Goal: Task Accomplishment & Management: Use online tool/utility

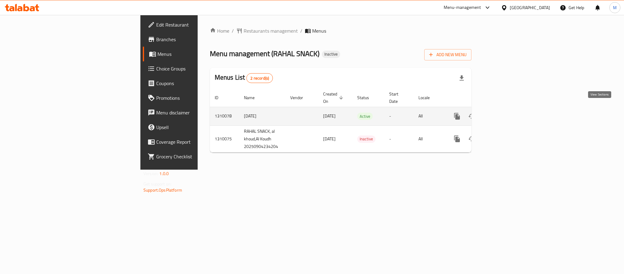
click at [505, 112] on icon "enhanced table" at bounding box center [501, 115] width 7 height 7
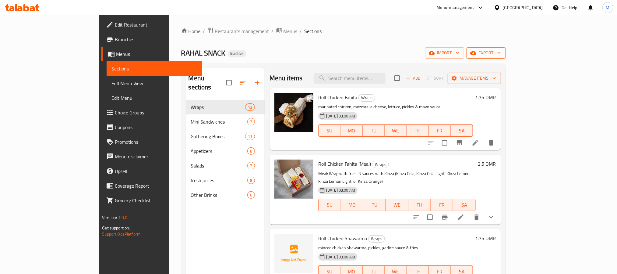
click at [501, 55] on span "export" at bounding box center [487, 53] width 30 height 8
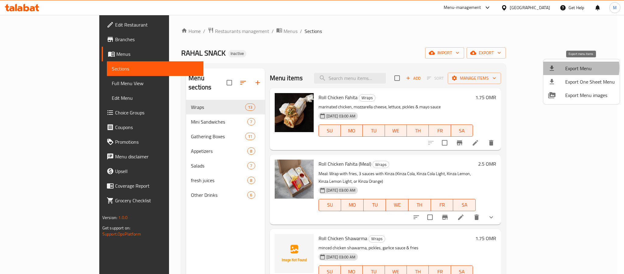
click at [574, 68] on span "Export Menu" at bounding box center [591, 68] width 50 height 7
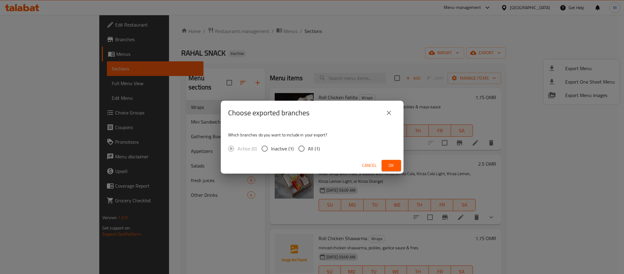
click at [316, 145] on span "All (1)" at bounding box center [314, 148] width 12 height 7
click at [308, 145] on input "All (1)" at bounding box center [301, 148] width 13 height 13
radio input "true"
click at [387, 165] on span "Ok" at bounding box center [392, 165] width 10 height 8
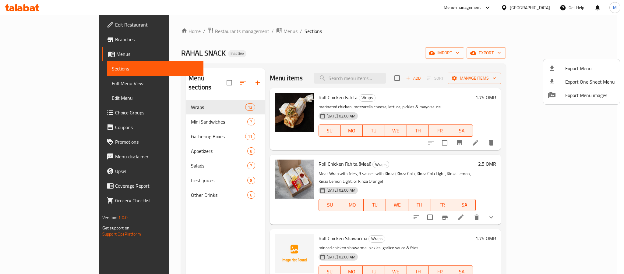
click at [386, 51] on div at bounding box center [312, 137] width 624 height 274
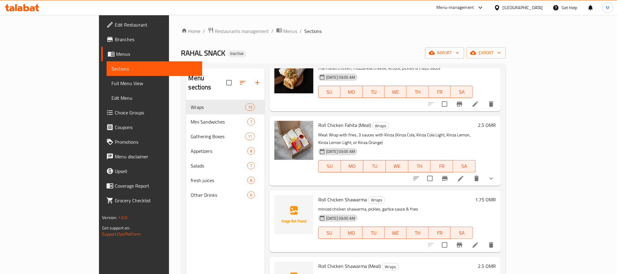
scroll to position [91, 0]
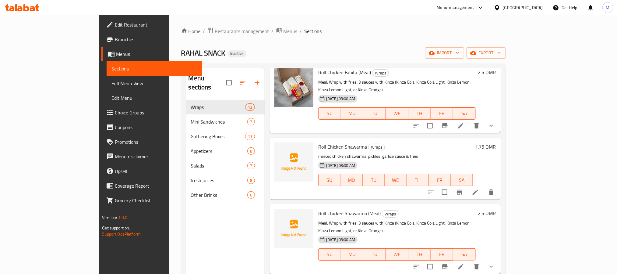
click at [326, 142] on span "Roll Chicken Shawarma" at bounding box center [342, 146] width 49 height 9
copy h6 "Shawarma"
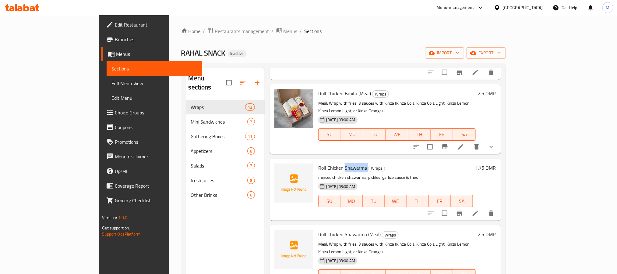
scroll to position [46, 0]
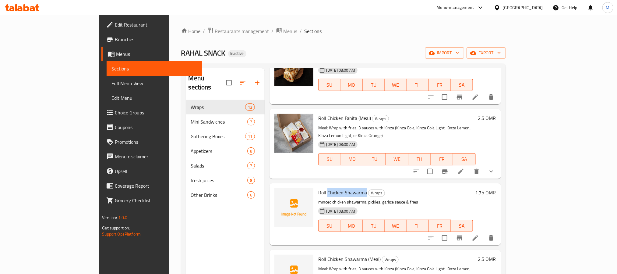
drag, startPoint x: 303, startPoint y: 184, endPoint x: 341, endPoint y: 186, distance: 38.4
click at [341, 188] on h6 "Roll Chicken Shawarma Wraps" at bounding box center [395, 192] width 155 height 9
copy span "Chicken Shawarma"
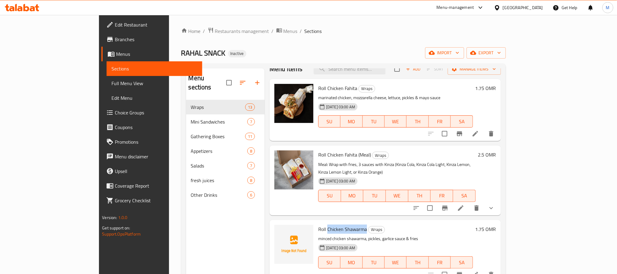
scroll to position [0, 0]
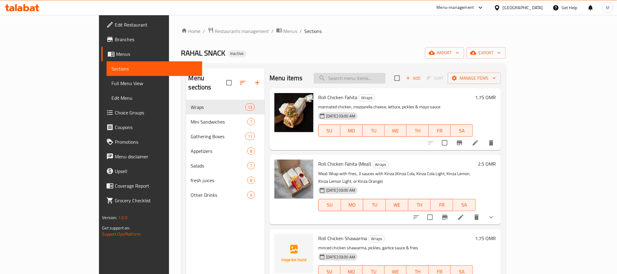
click at [378, 74] on input "search" at bounding box center [350, 78] width 72 height 11
paste input "Chicken Shawarma"
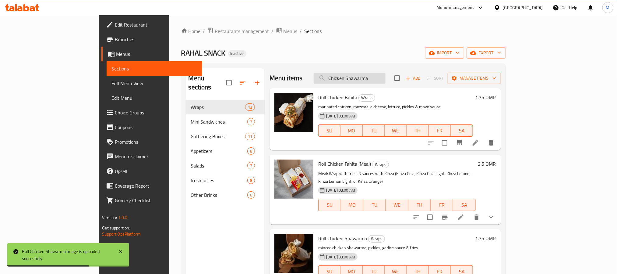
click at [377, 80] on input "Chicken Shawarma" at bounding box center [350, 78] width 72 height 11
click at [373, 81] on input "Chicken Shawarma" at bounding box center [350, 78] width 72 height 11
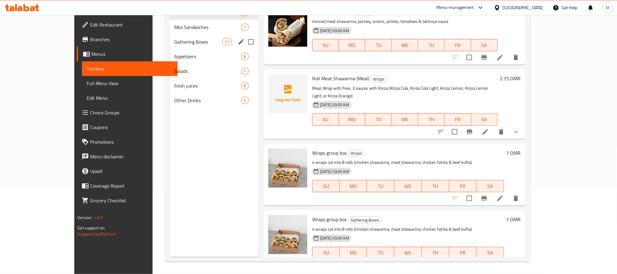
click at [175, 39] on span "Gathering Boxes" at bounding box center [199, 41] width 48 height 7
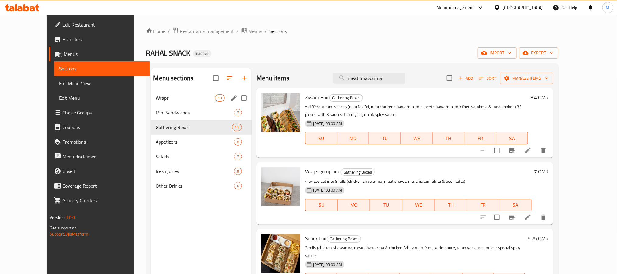
click at [165, 91] on div "Wraps 13" at bounding box center [201, 97] width 101 height 15
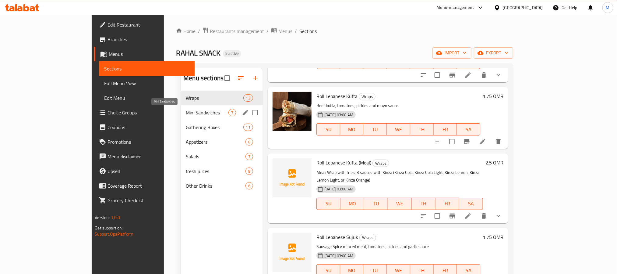
click at [186, 113] on span "Mini Sandwiches" at bounding box center [207, 112] width 43 height 7
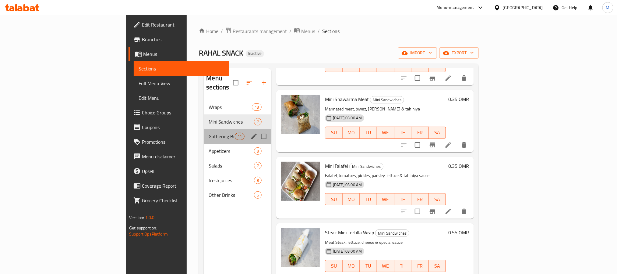
click at [204, 133] on div "Gathering Boxes 11" at bounding box center [238, 136] width 68 height 15
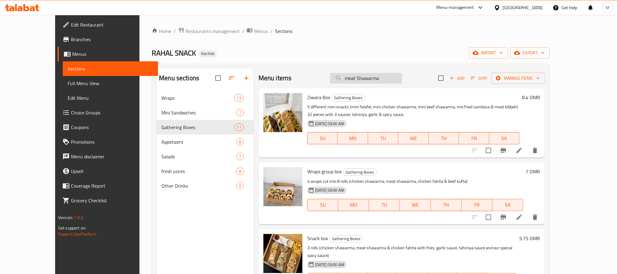
click at [378, 74] on input "meat Shawarma" at bounding box center [366, 78] width 72 height 11
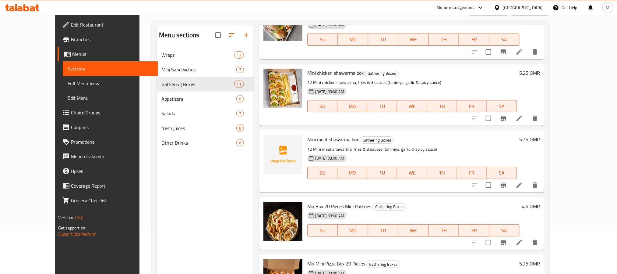
scroll to position [85, 0]
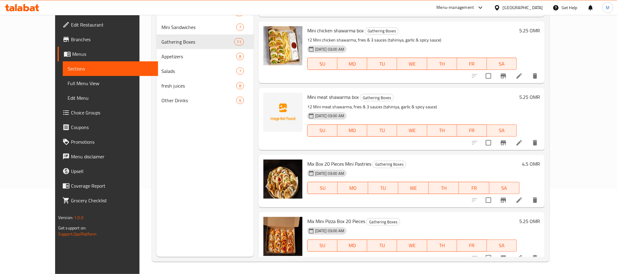
type input "mini"
drag, startPoint x: 299, startPoint y: 98, endPoint x: 449, endPoint y: 97, distance: 149.9
click at [449, 103] on p "12 Mini meat shawarma, fries & 3 sauces (tahiniya, garlic & spicy sauce)" at bounding box center [412, 107] width 210 height 8
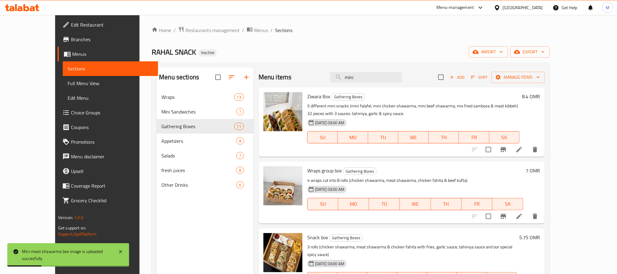
scroll to position [0, 0]
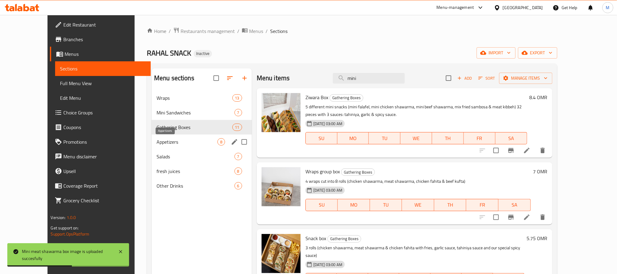
click at [164, 146] on div "Appetizers 8" at bounding box center [202, 141] width 100 height 15
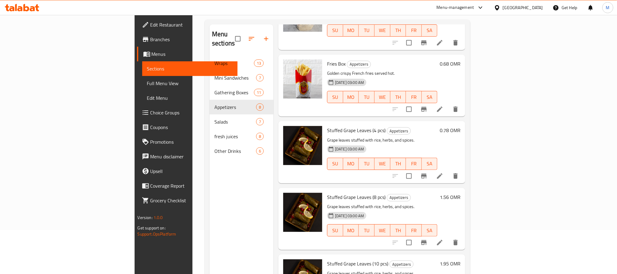
scroll to position [85, 0]
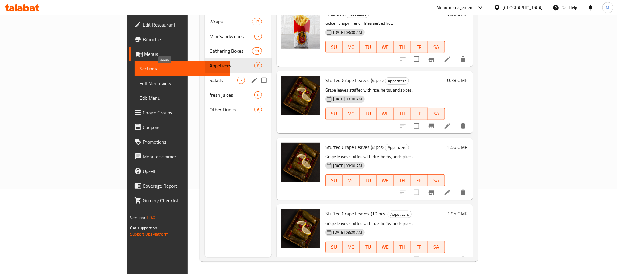
click at [210, 76] on span "Salads" at bounding box center [224, 79] width 28 height 7
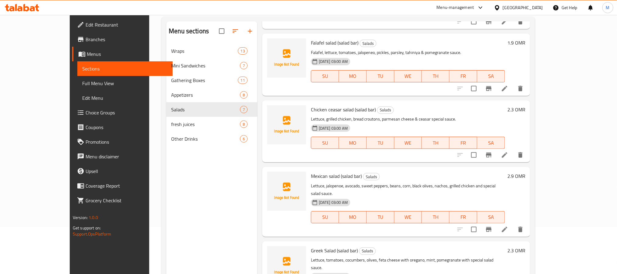
scroll to position [85, 0]
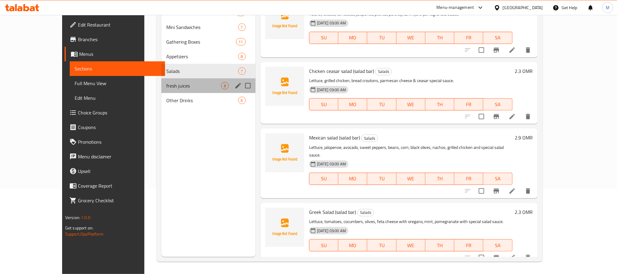
click at [170, 90] on div "fresh juices 8" at bounding box center [208, 85] width 94 height 15
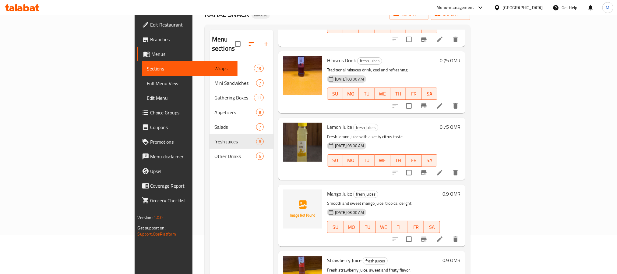
scroll to position [85, 0]
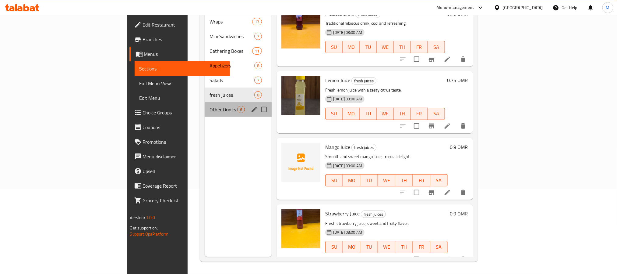
click at [205, 102] on div "Other Drinks 6" at bounding box center [238, 109] width 67 height 15
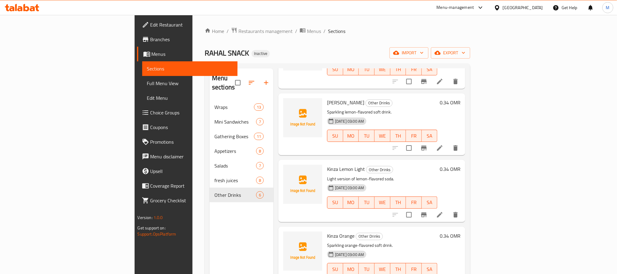
scroll to position [141, 0]
